Goal: Information Seeking & Learning: Learn about a topic

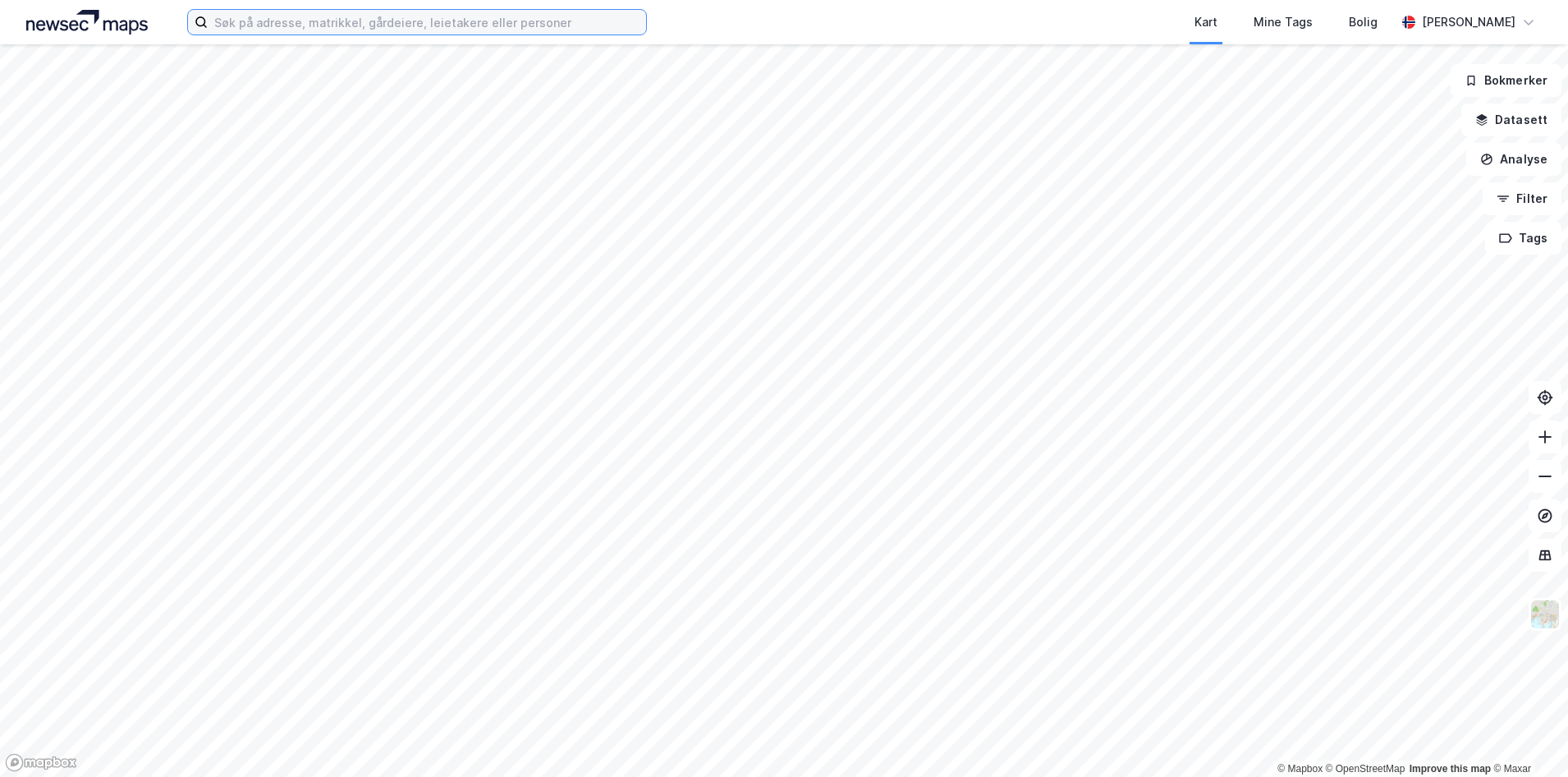
click at [347, 24] on input at bounding box center [427, 21] width 439 height 24
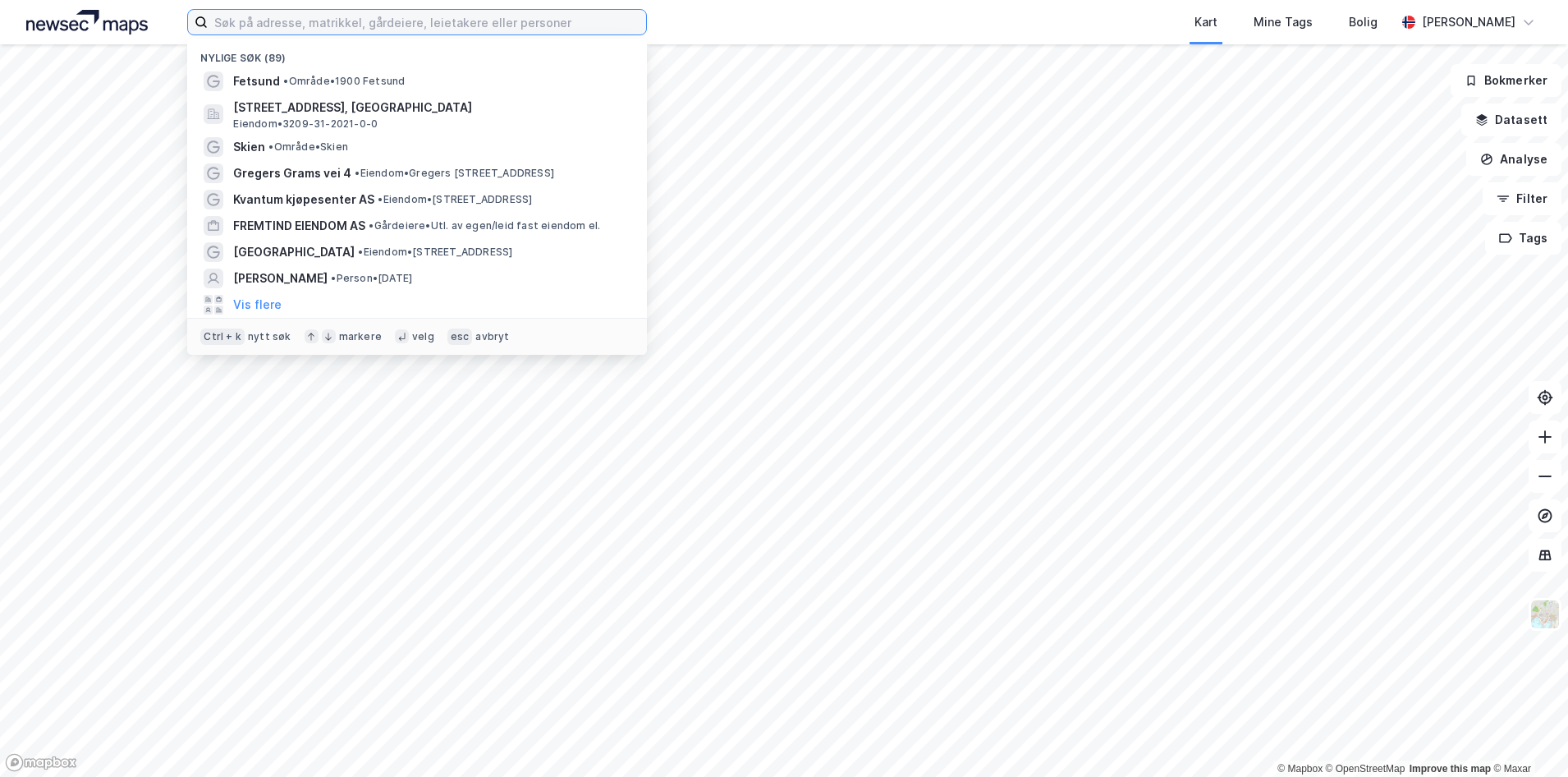
click at [349, 22] on input at bounding box center [427, 21] width 439 height 24
type input "L"
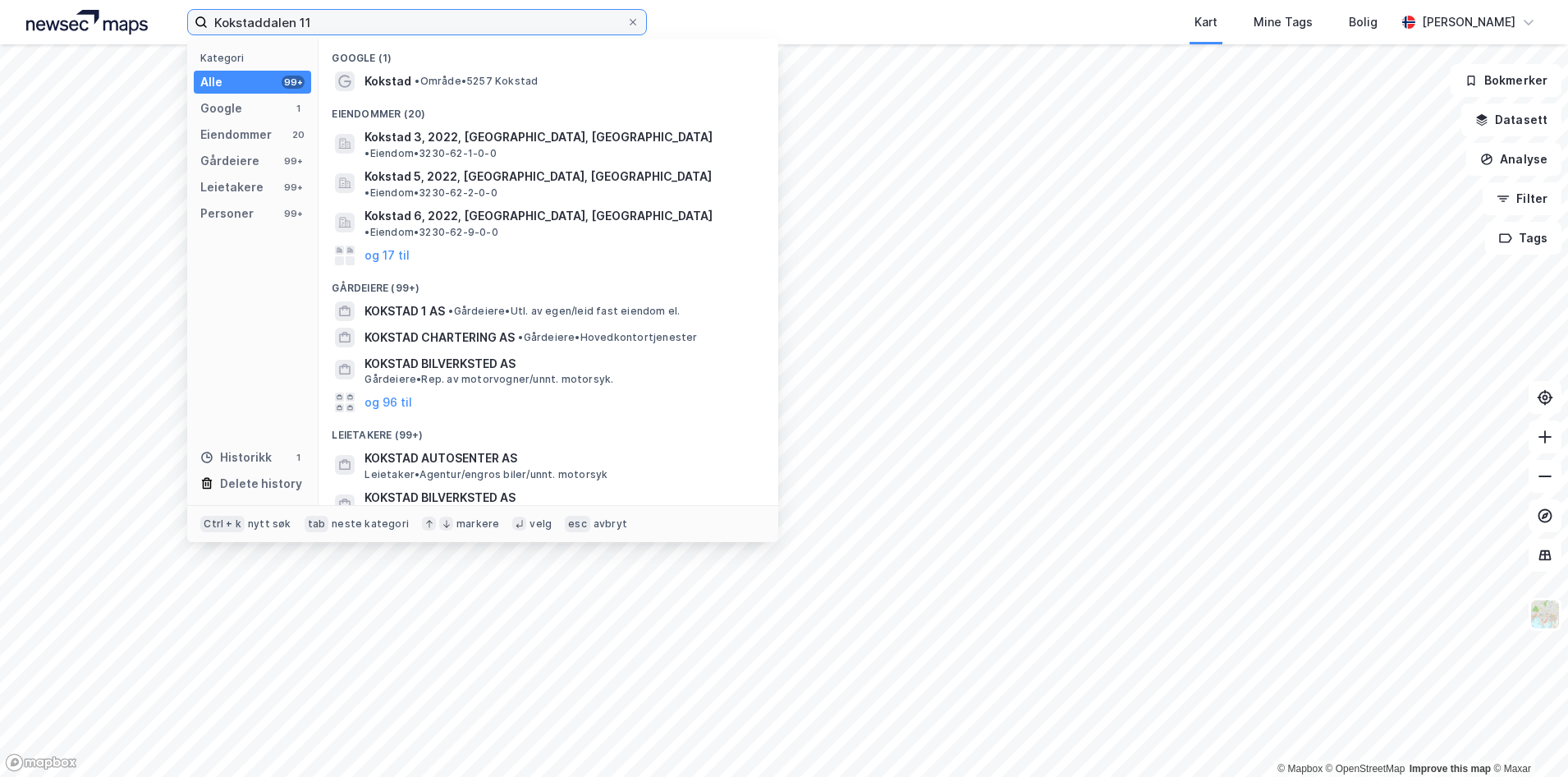
type input "Kokstaddalen 11"
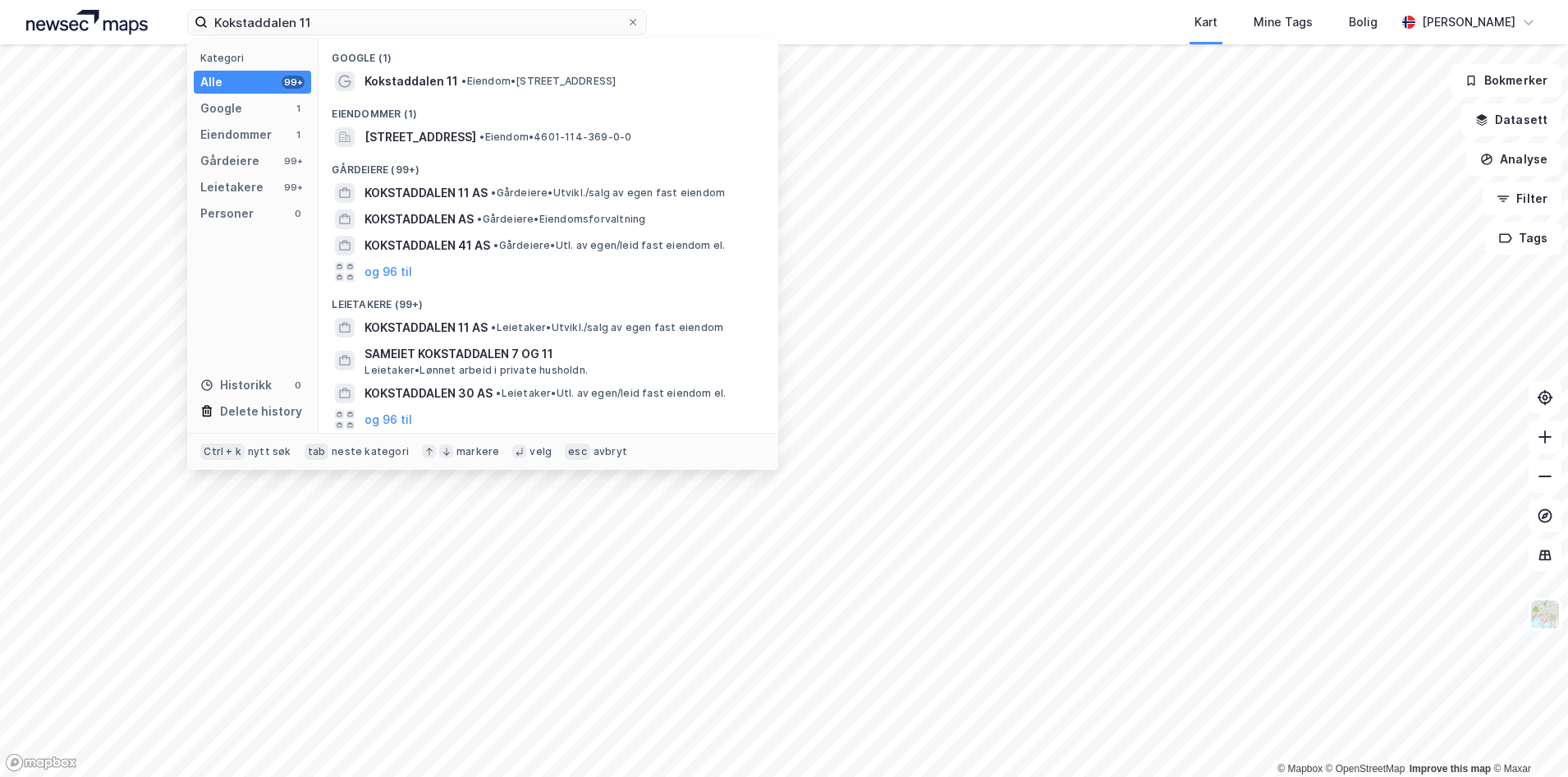
click at [387, 94] on div "Eiendommer (1)" at bounding box center [549, 109] width 460 height 29
click at [397, 78] on span "Kokstaddalen 11" at bounding box center [412, 82] width 93 height 19
